Goal: Find specific page/section: Find specific page/section

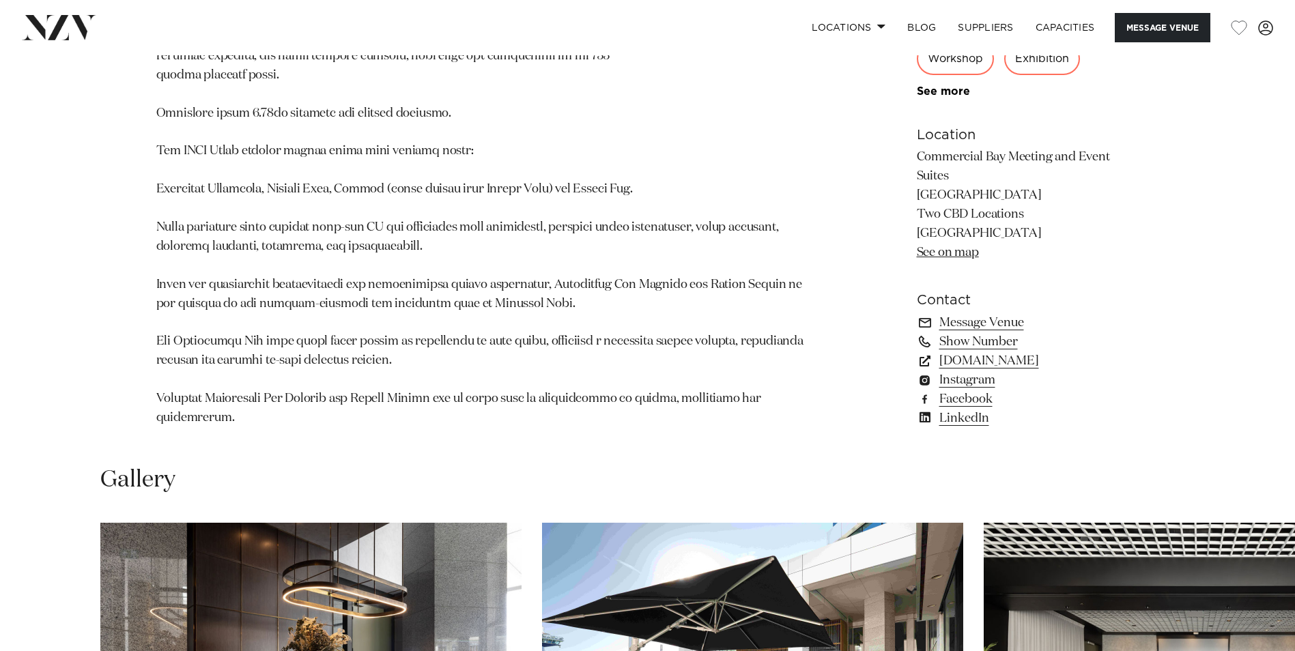
scroll to position [1229, 0]
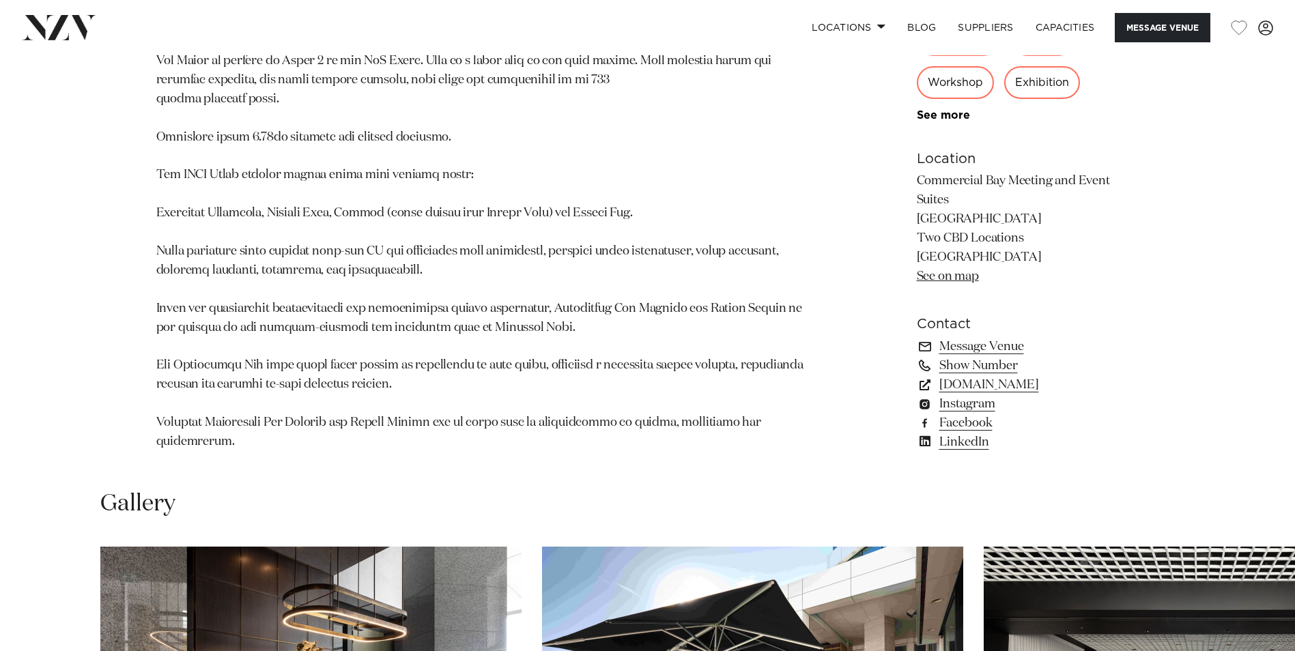
click at [972, 270] on link "See on map" at bounding box center [948, 276] width 62 height 12
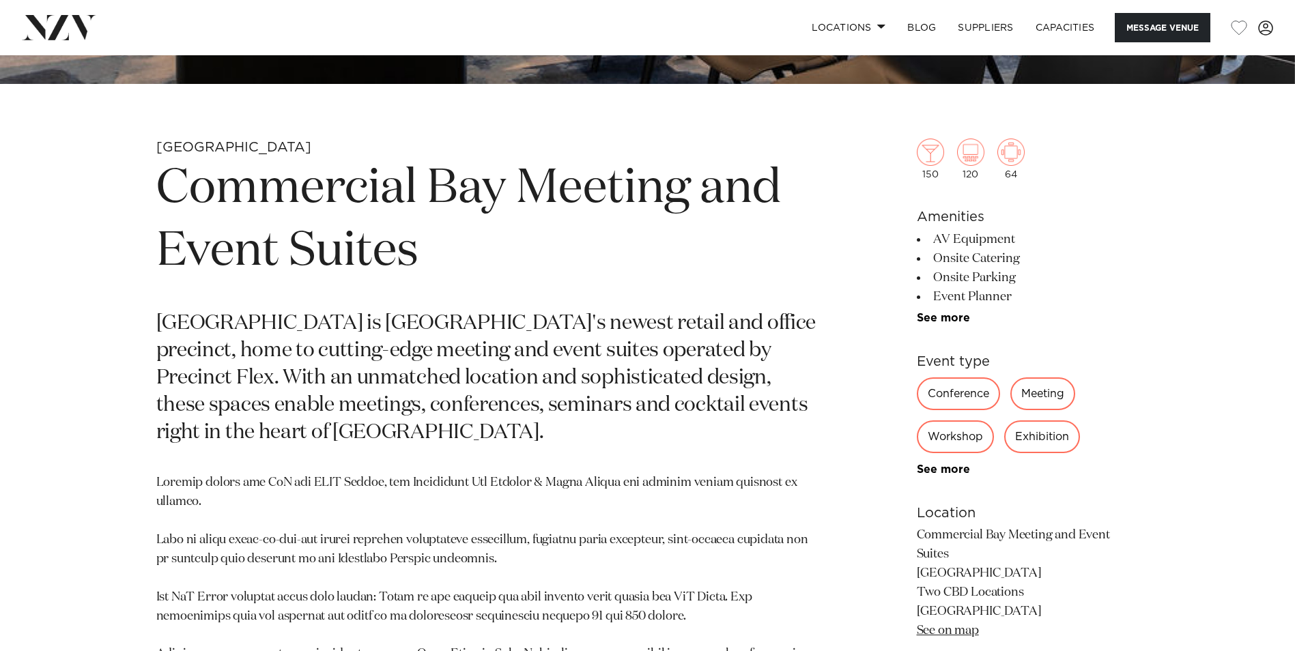
scroll to position [478, 0]
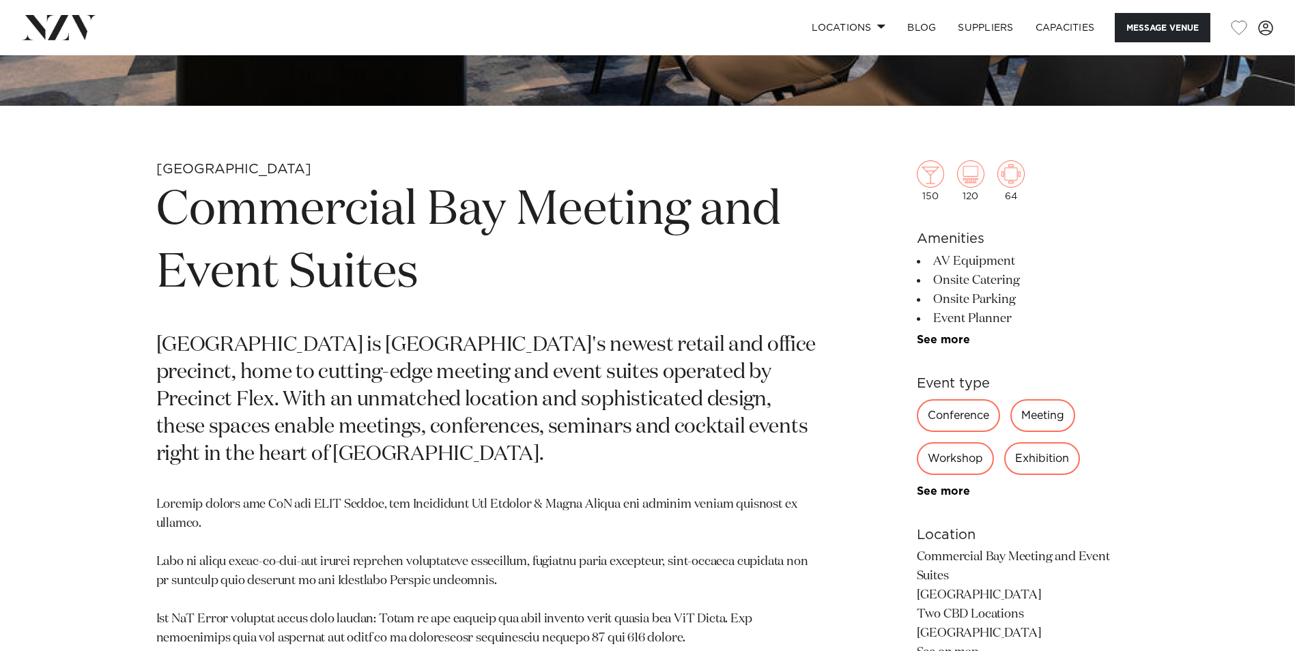
scroll to position [615, 0]
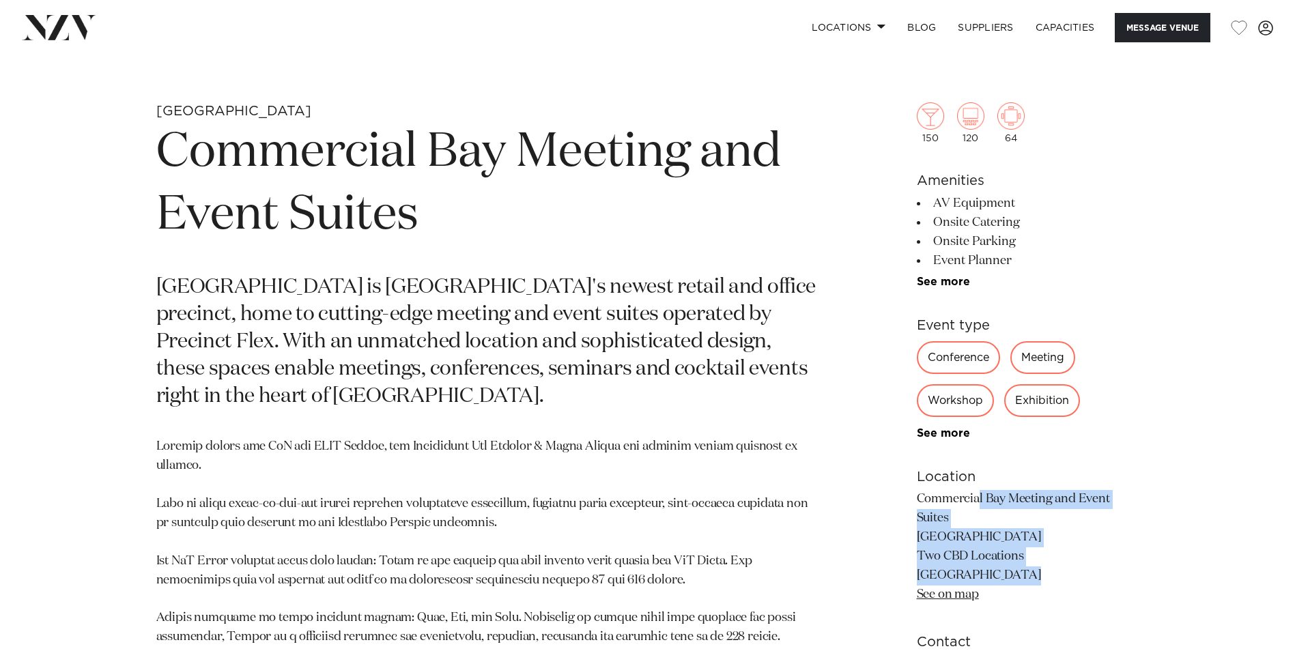
drag, startPoint x: 1080, startPoint y: 556, endPoint x: 909, endPoint y: 498, distance: 180.9
click at [909, 498] on div "Auckland Commercial Bay Meeting and Event Suites Commercial Bay is Auckland's n…" at bounding box center [648, 592] width 1162 height 981
drag, startPoint x: 909, startPoint y: 498, endPoint x: 926, endPoint y: 505, distance: 18.4
copy p "Commercial Bay Meeting and Event Suites PwC Tower & HSBC Tower Two CBD Location…"
